Goal: Transaction & Acquisition: Purchase product/service

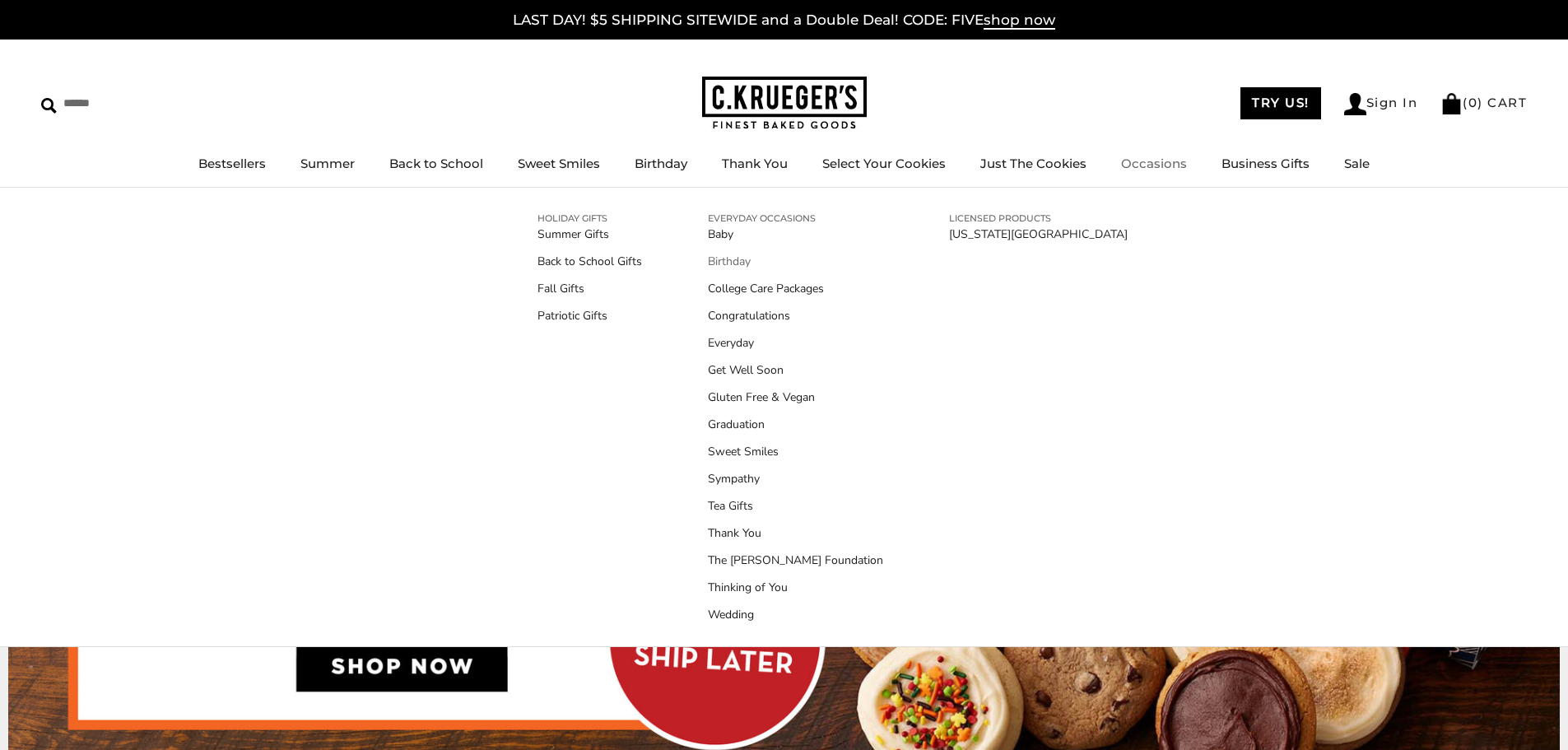
click at [713, 259] on link "Birthday" at bounding box center [795, 261] width 175 height 17
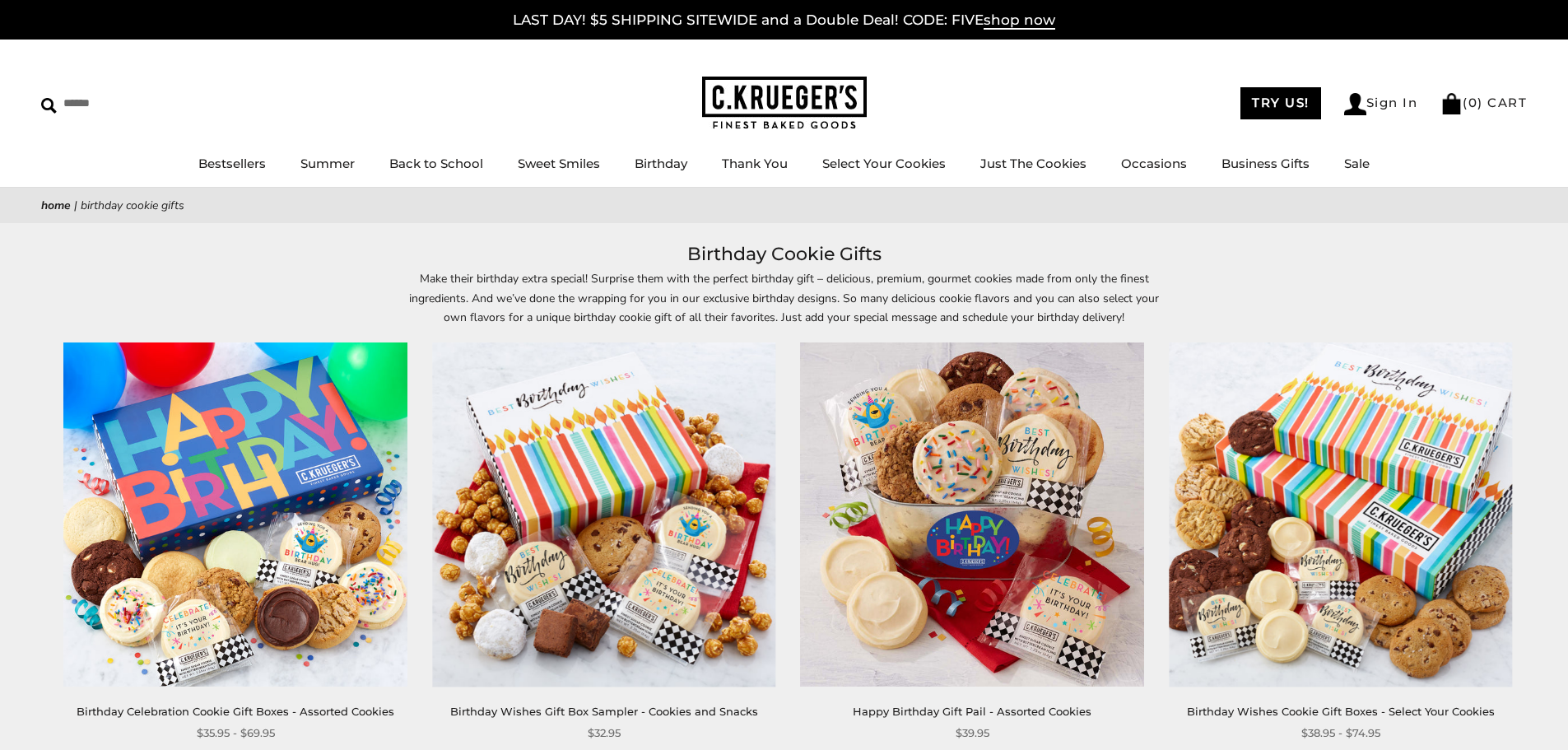
click at [273, 477] on img at bounding box center [235, 514] width 343 height 343
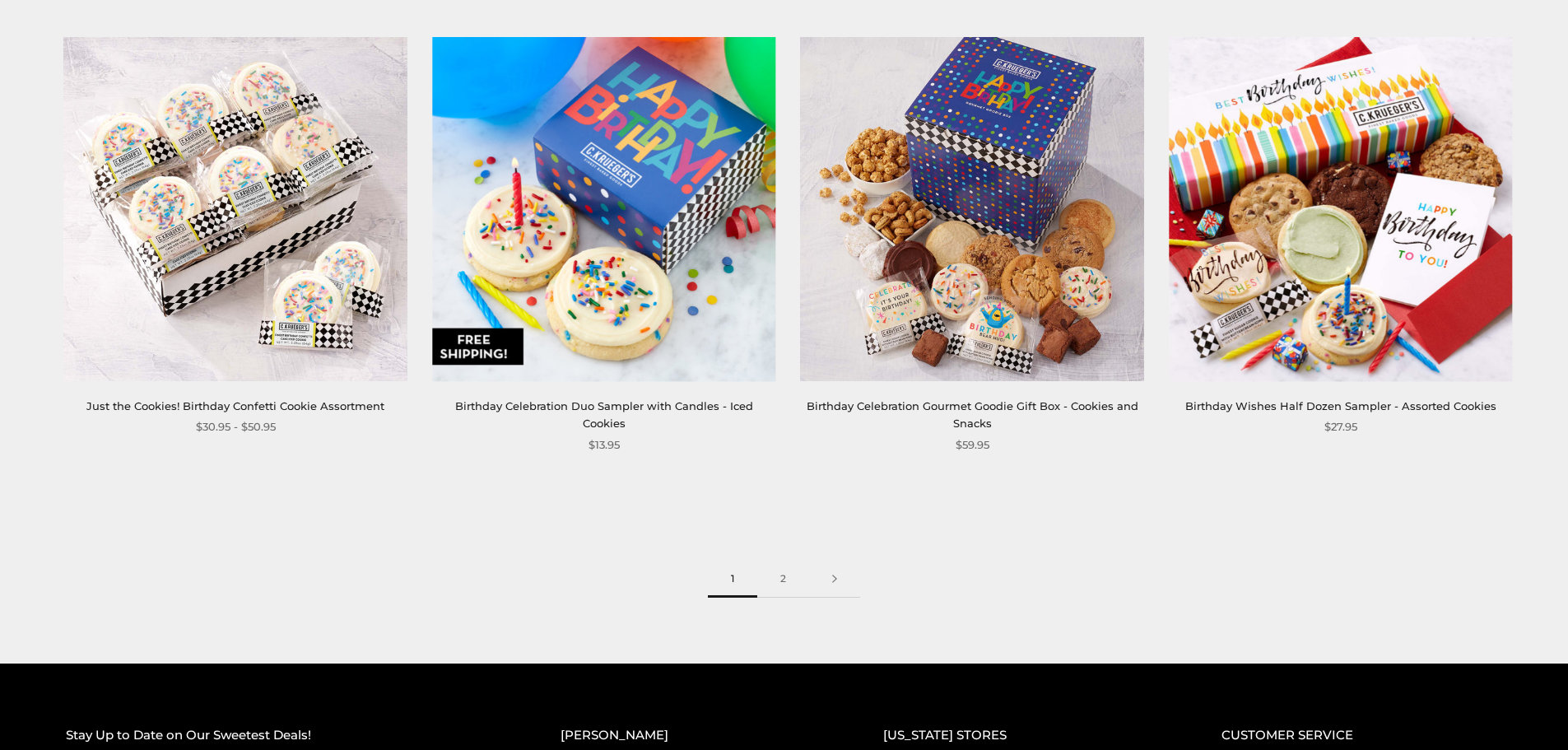
scroll to position [2635, 0]
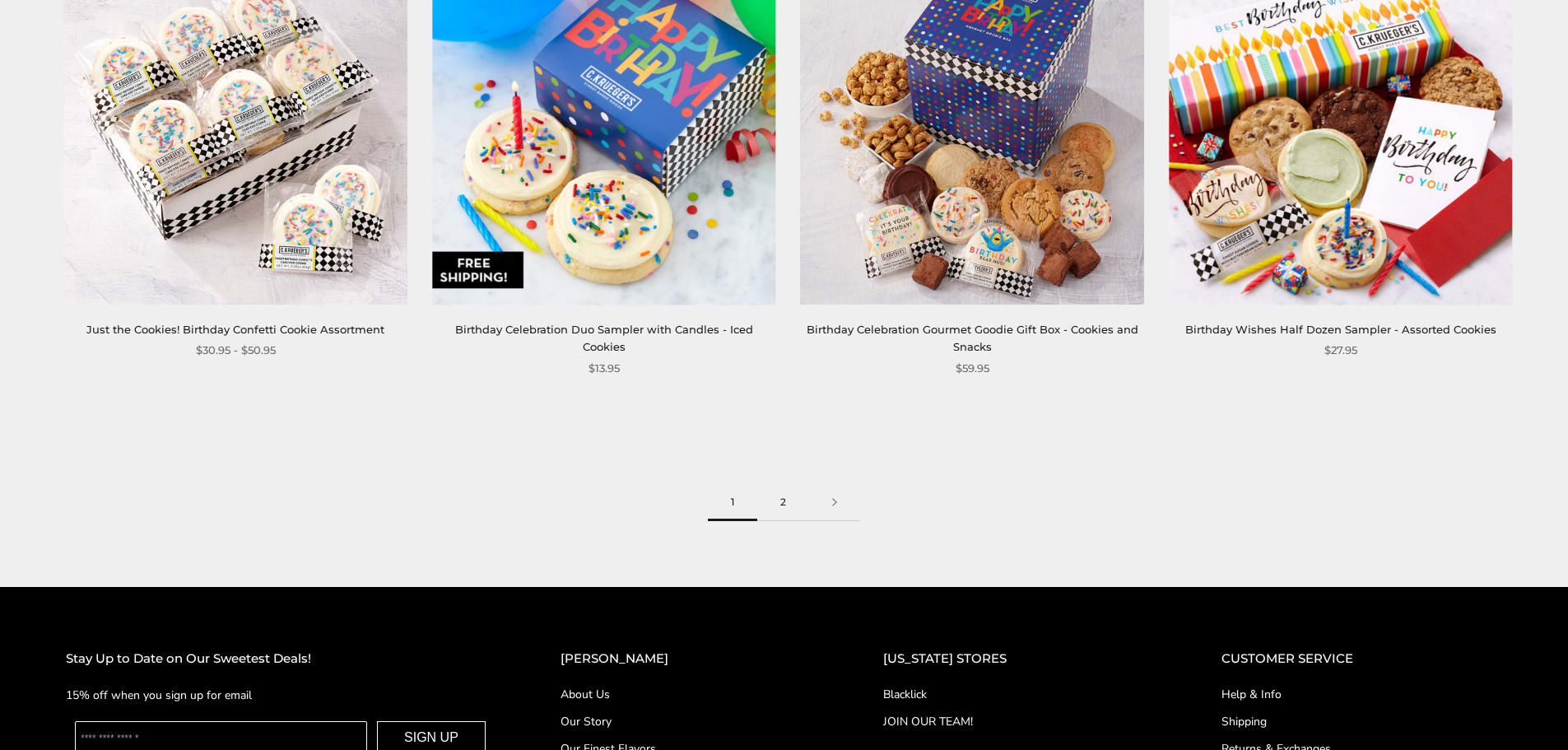
click at [783, 484] on link "2" at bounding box center [783, 502] width 52 height 37
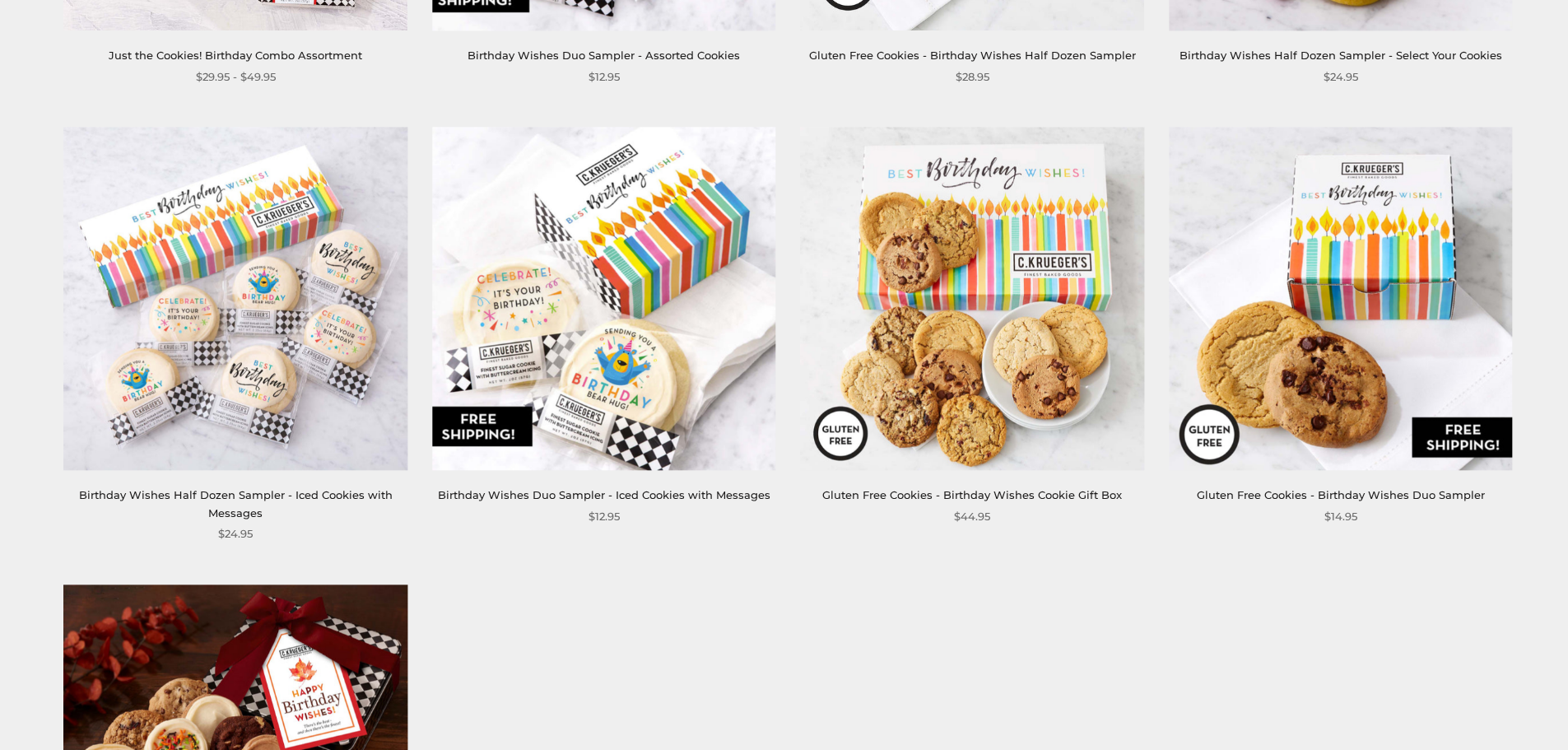
scroll to position [1312, 0]
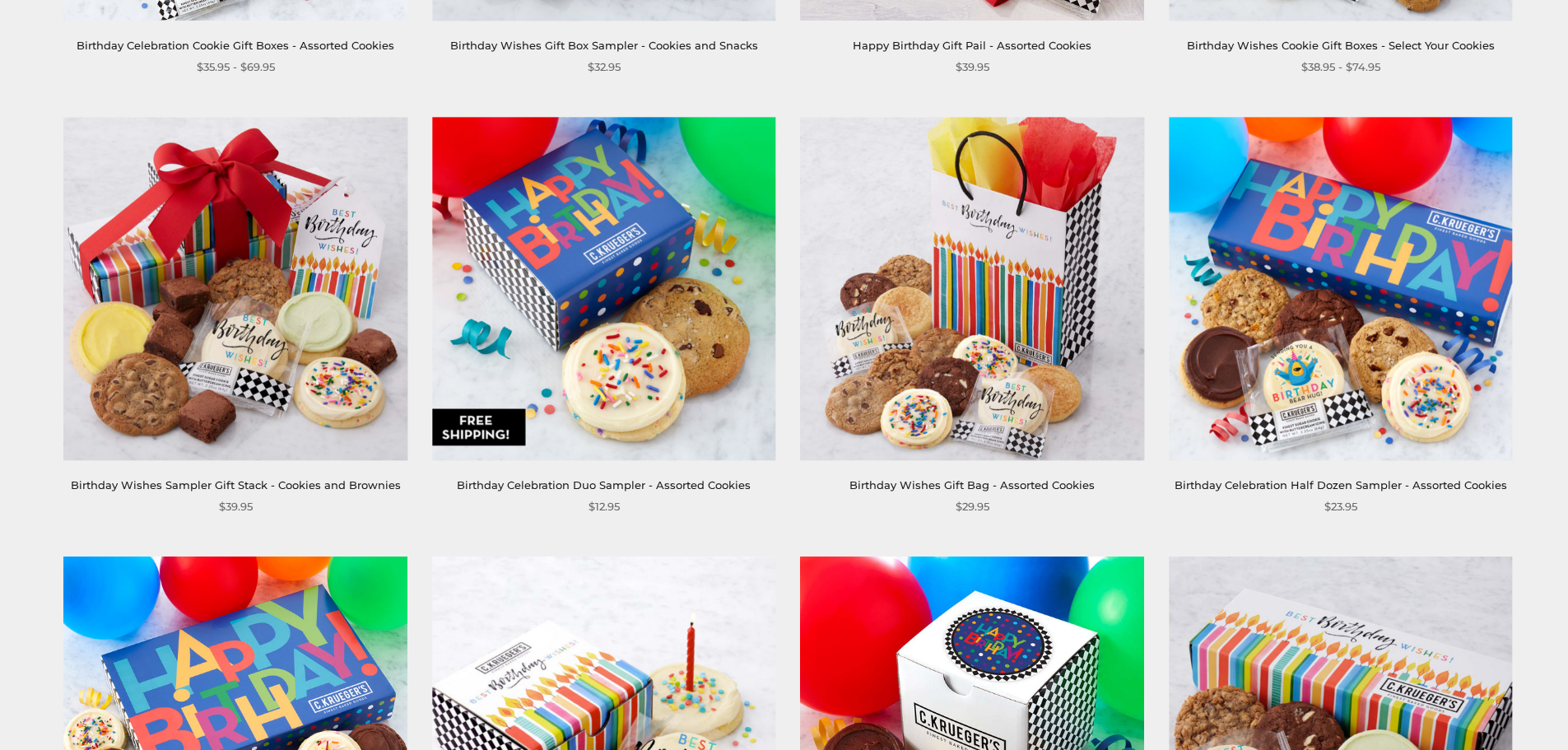
scroll to position [10, 0]
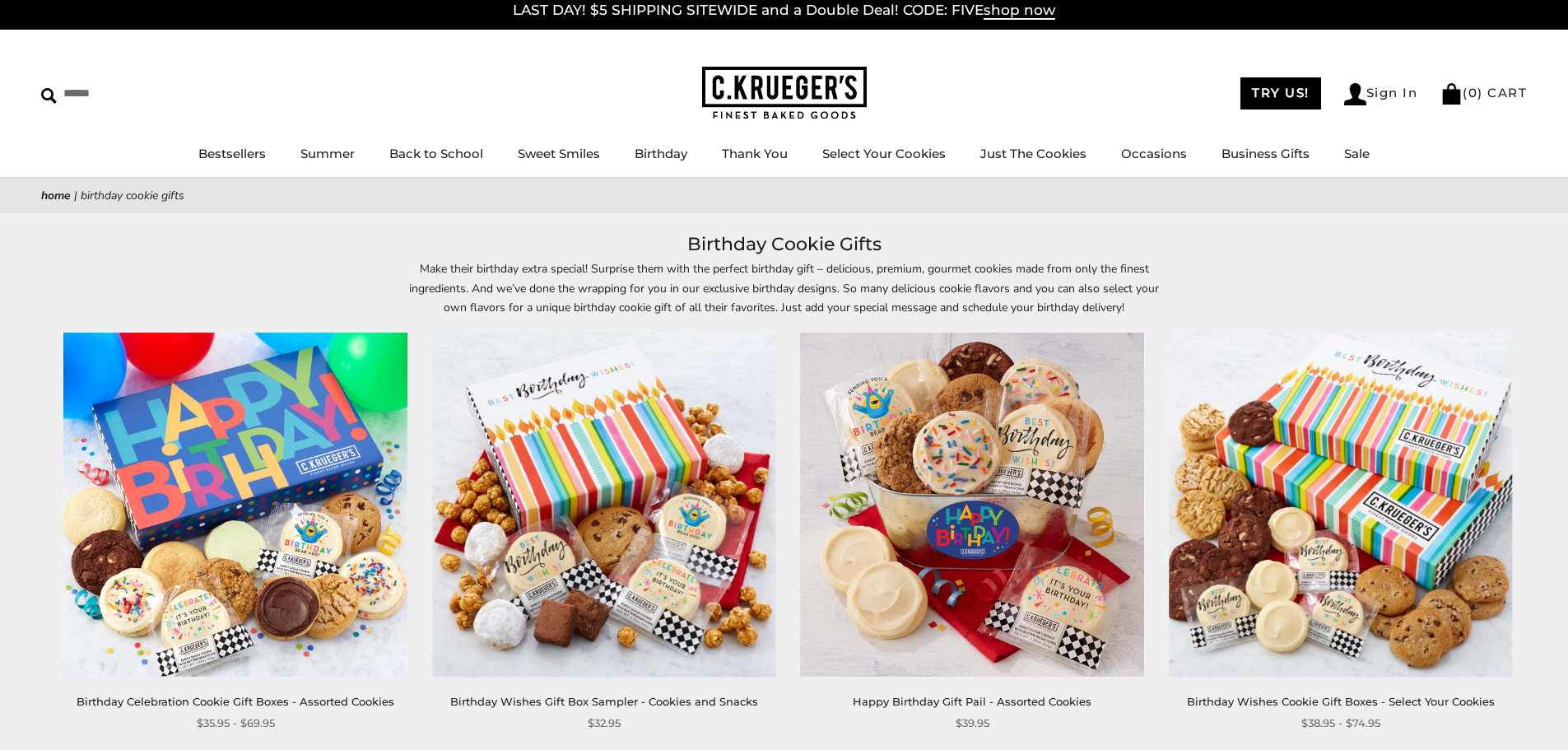
click at [260, 438] on img at bounding box center [235, 504] width 343 height 343
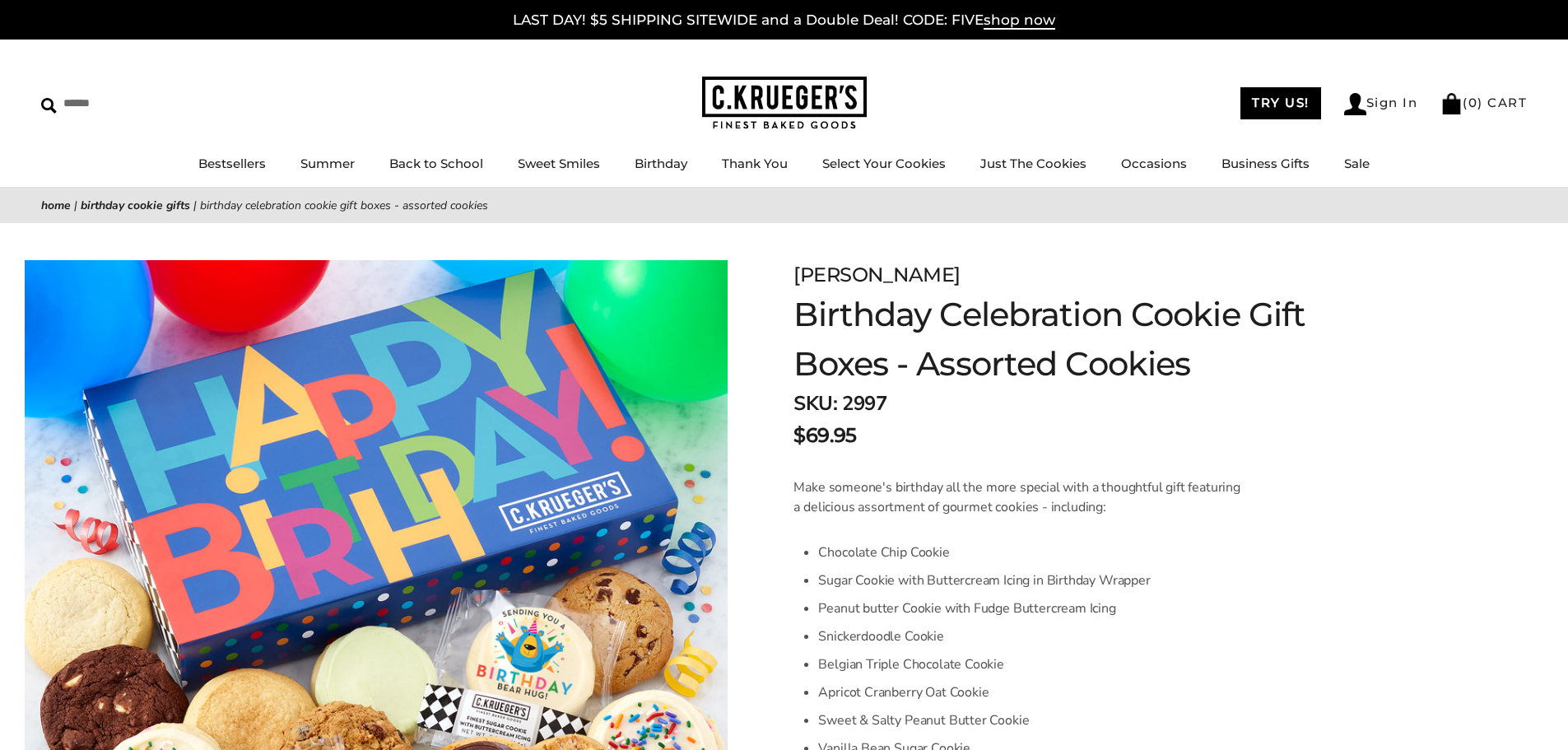
scroll to position [656, 0]
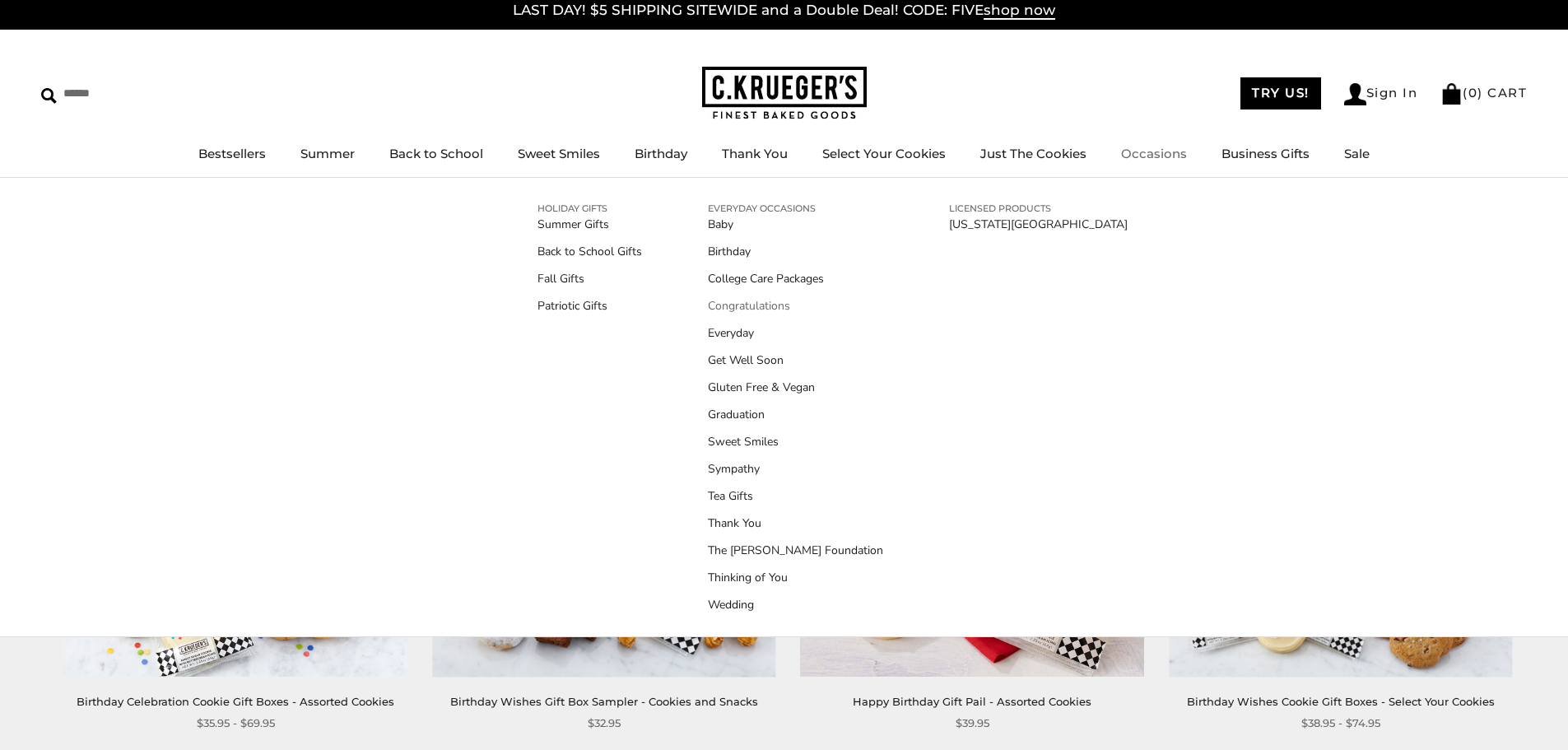
click at [773, 306] on link "Congratulations" at bounding box center [795, 306] width 175 height 17
